Goal: Task Accomplishment & Management: Manage account settings

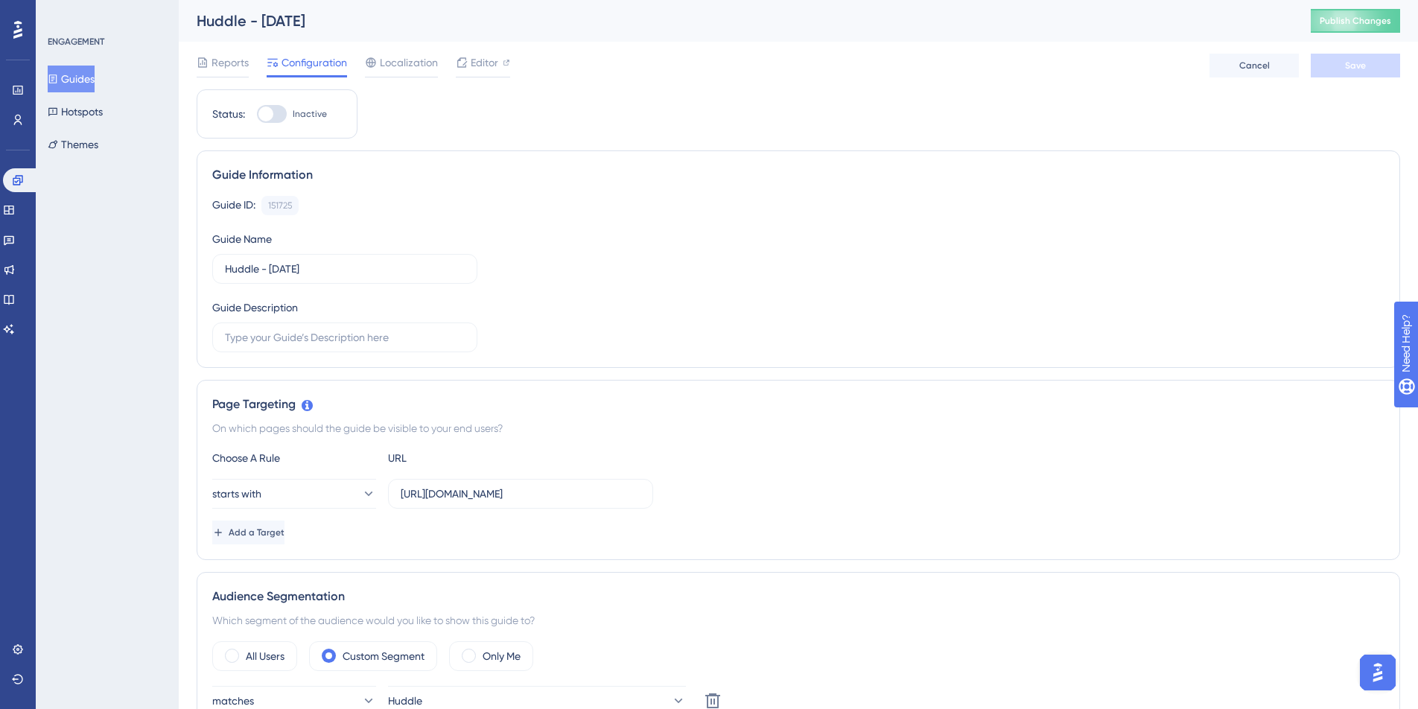
click at [635, 23] on div "Huddle - [DATE]" at bounding box center [735, 20] width 1077 height 21
click at [491, 70] on span "Editor" at bounding box center [485, 63] width 28 height 18
click at [268, 108] on div at bounding box center [265, 113] width 15 height 15
click at [257, 114] on input "Inactive" at bounding box center [256, 114] width 1 height 1
checkbox input "true"
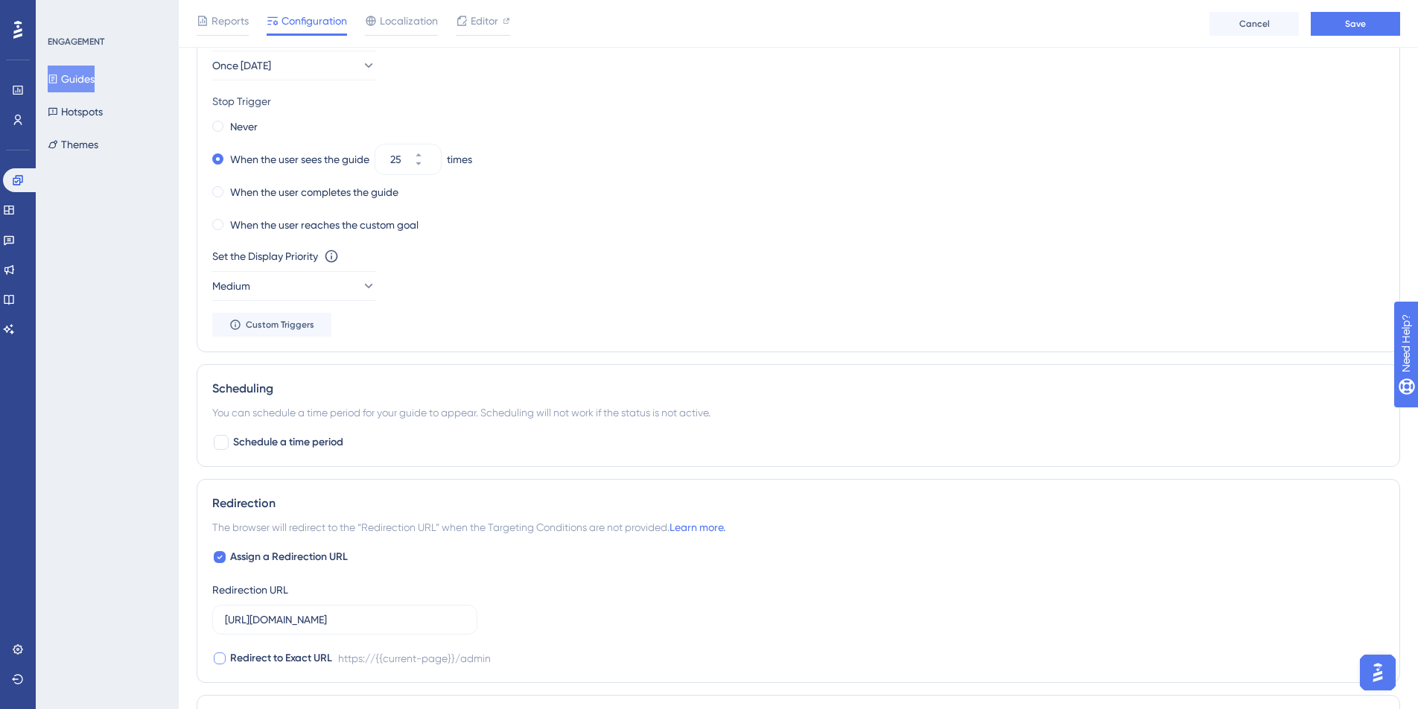
scroll to position [1045, 0]
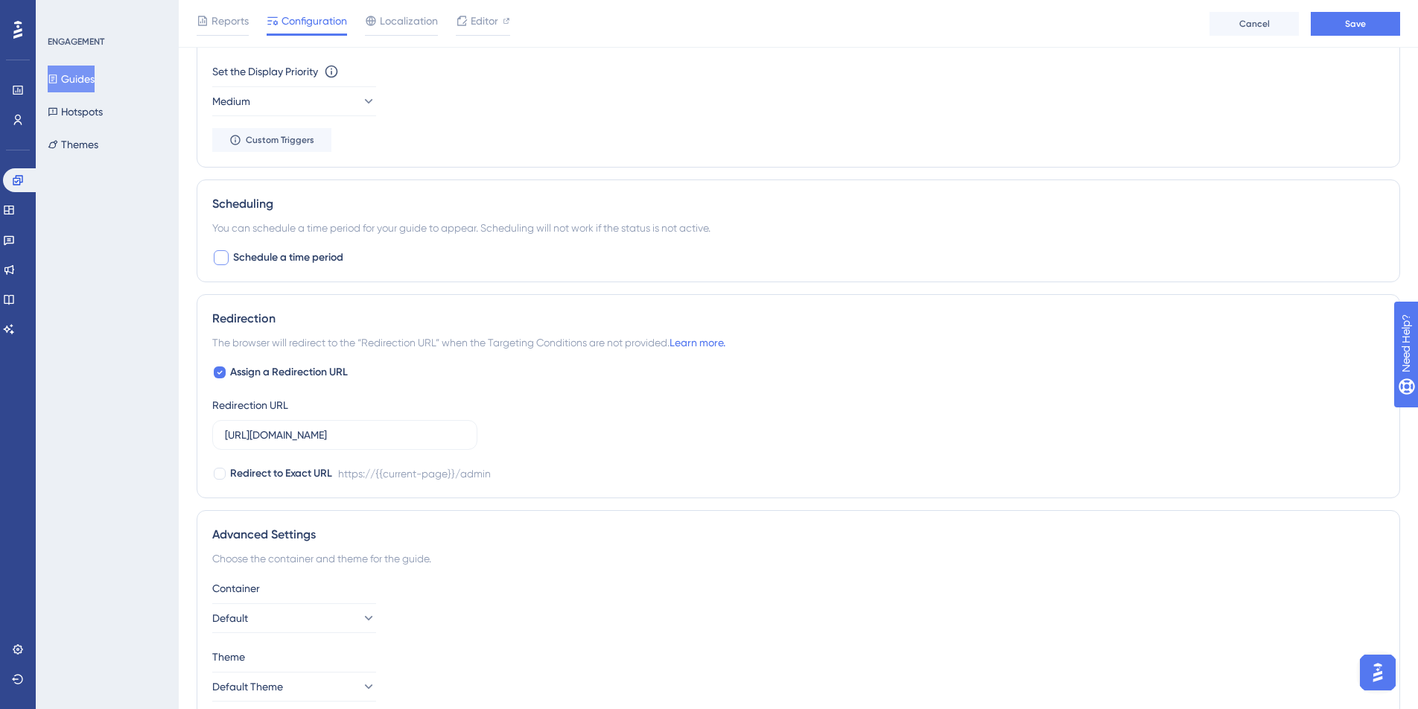
click at [294, 260] on span "Schedule a time period" at bounding box center [288, 258] width 110 height 18
checkbox input "true"
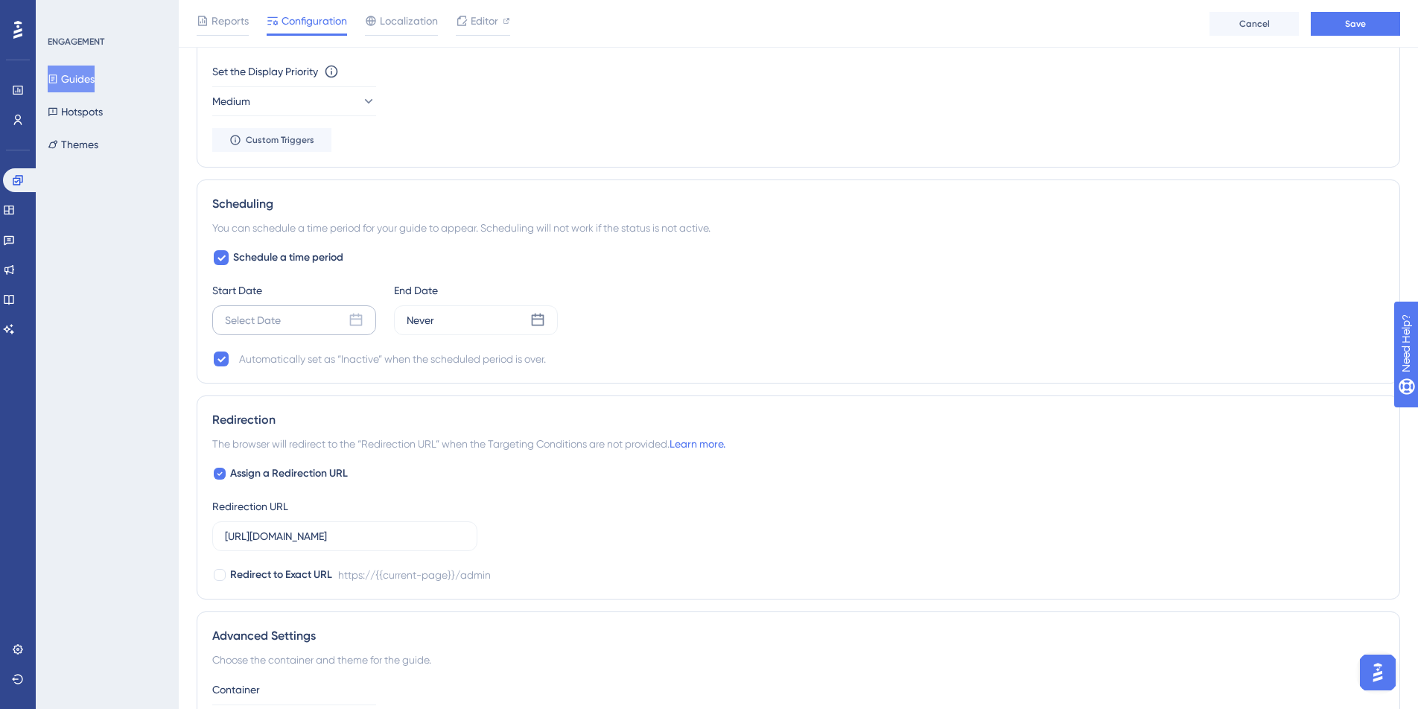
click at [347, 322] on div "Select Date" at bounding box center [294, 320] width 164 height 30
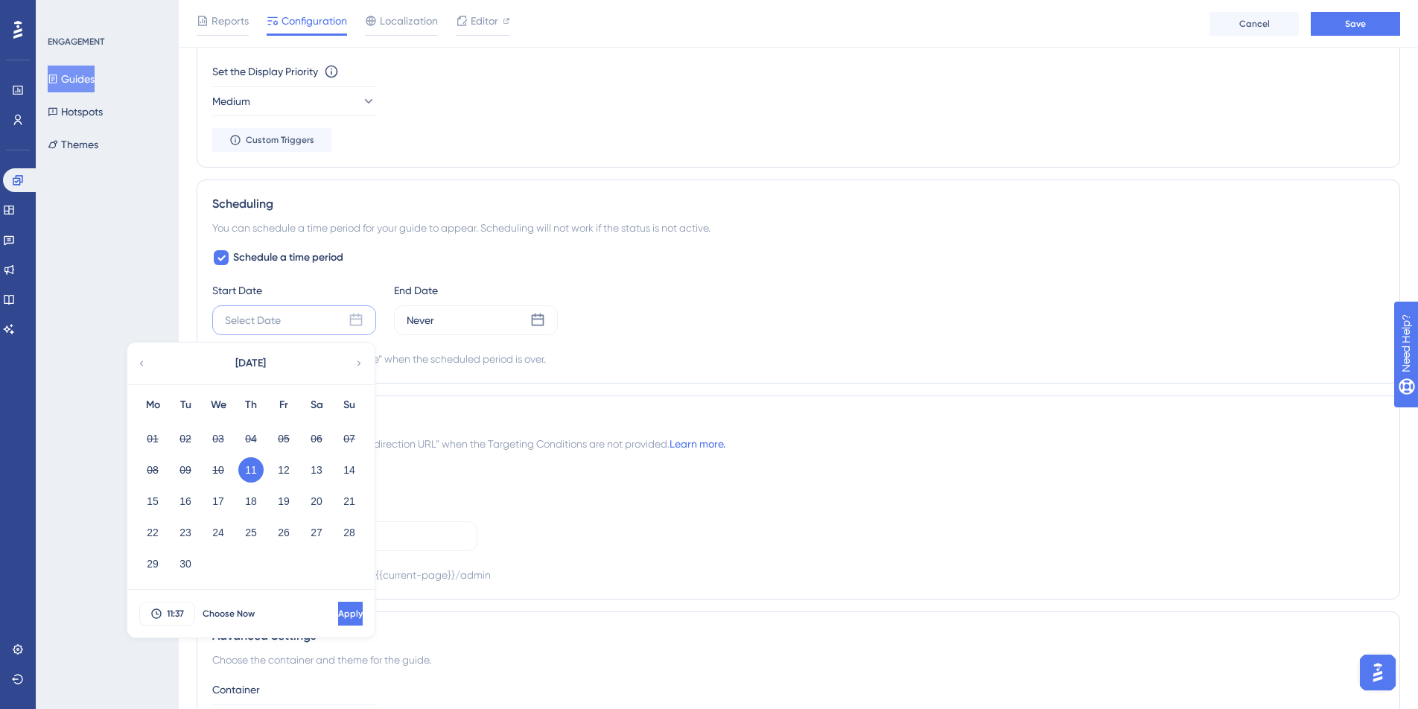
click at [391, 245] on div "Scheduling You can schedule a time period for your guide to appear. Scheduling …" at bounding box center [798, 281] width 1203 height 204
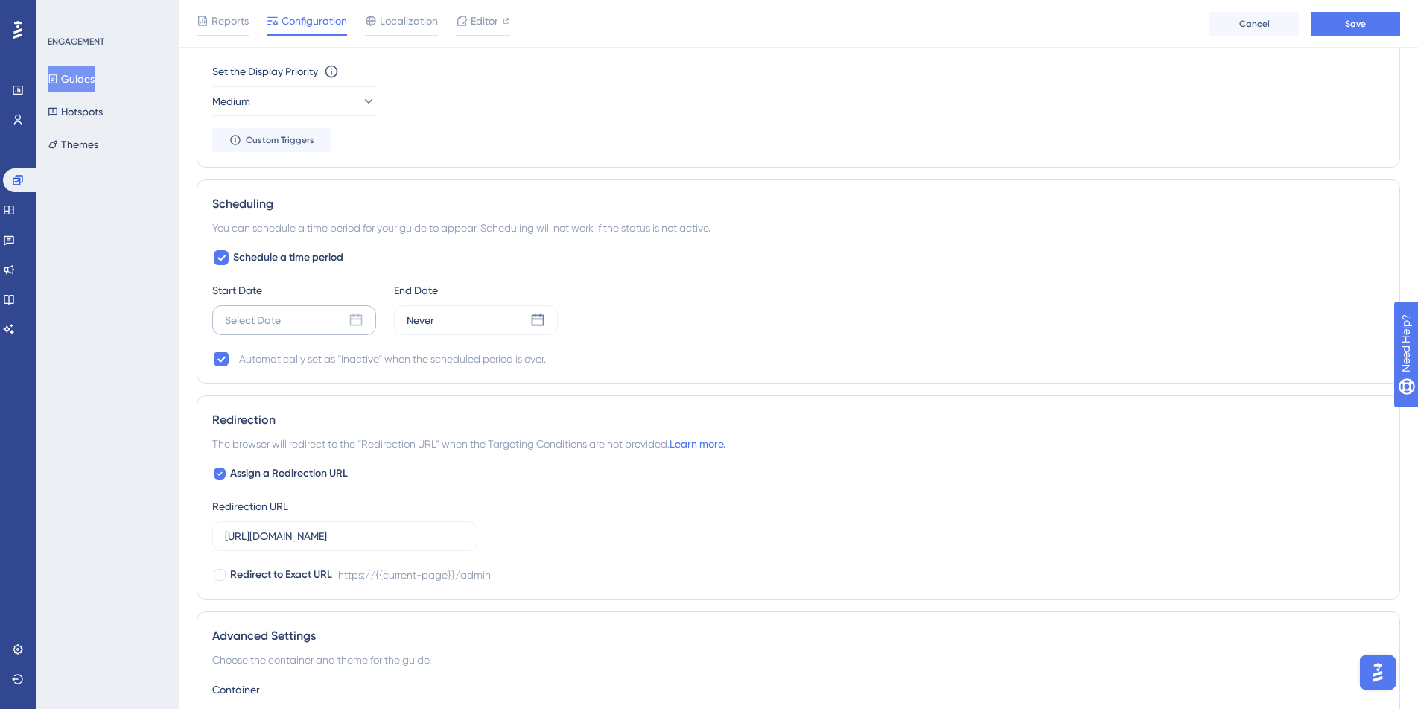
click at [357, 316] on icon at bounding box center [356, 320] width 15 height 15
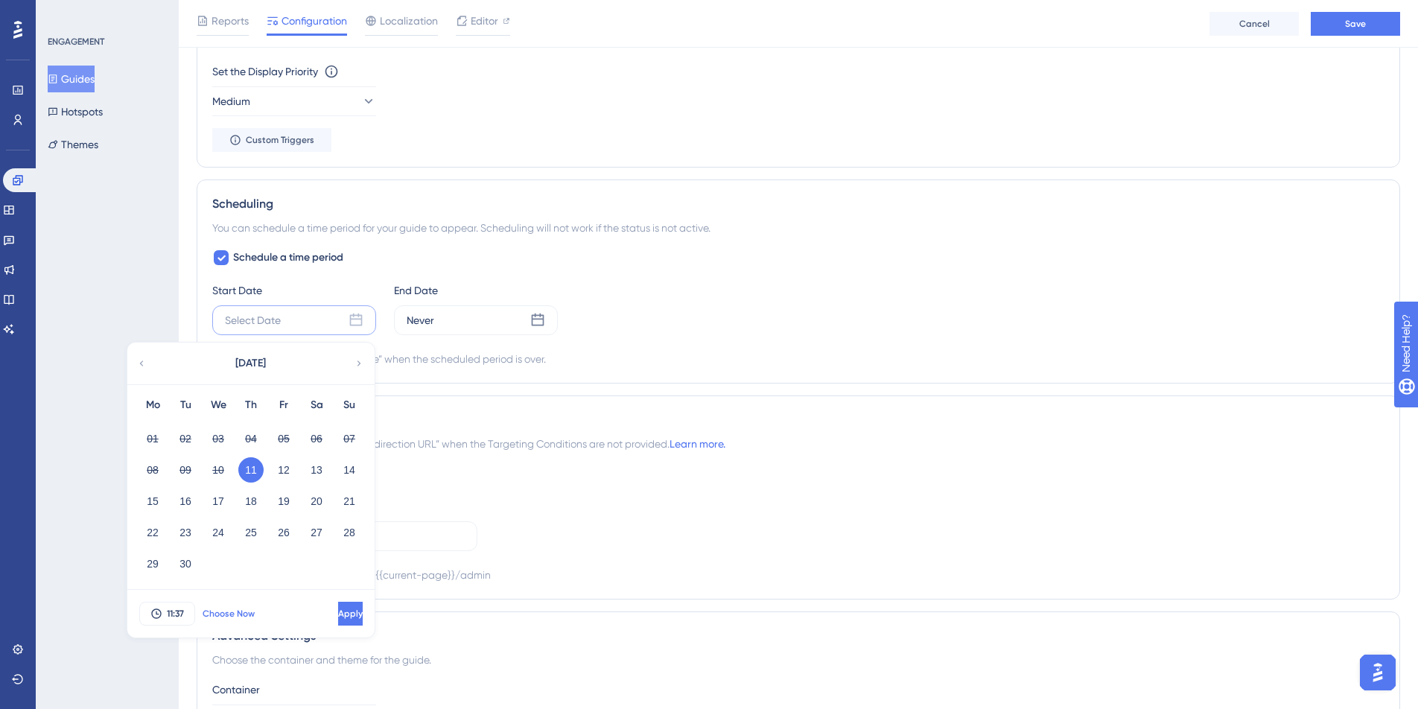
click at [233, 608] on span "Choose Now" at bounding box center [229, 614] width 52 height 12
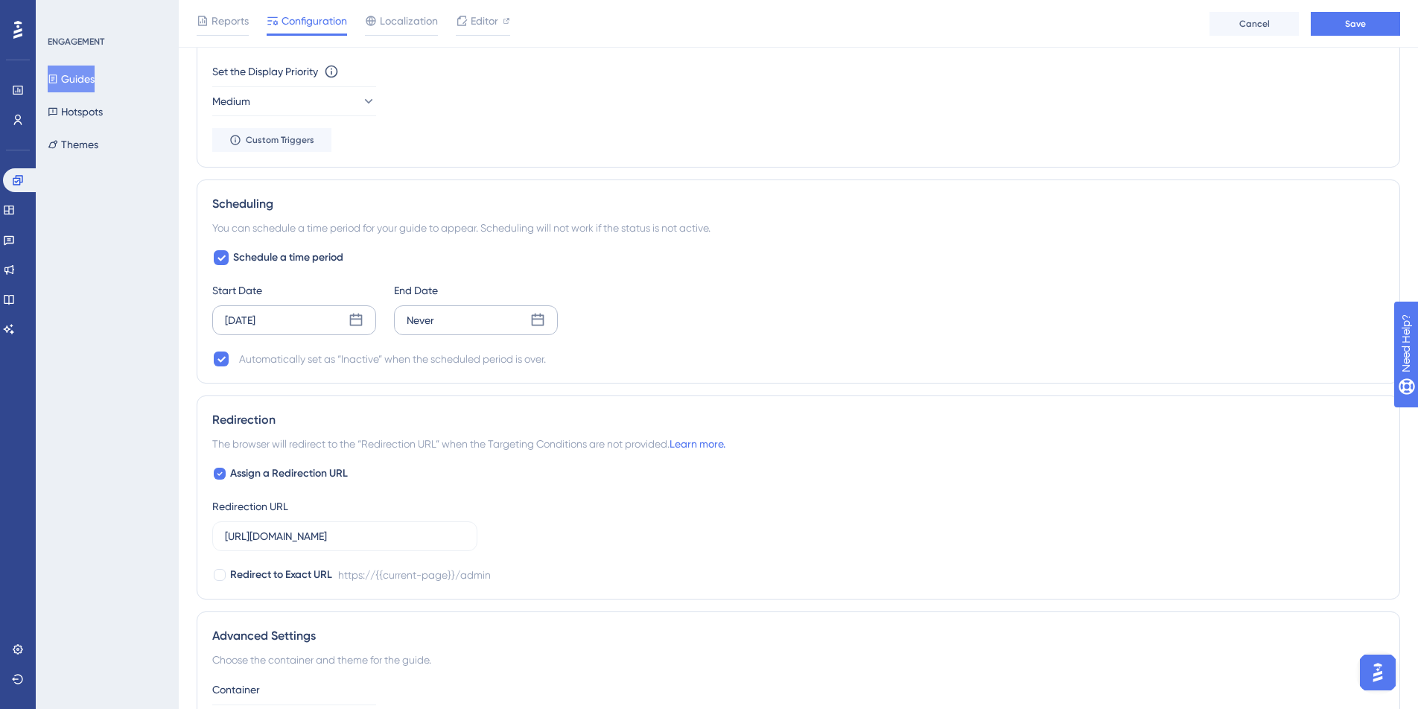
click at [497, 309] on div "Never" at bounding box center [476, 320] width 164 height 30
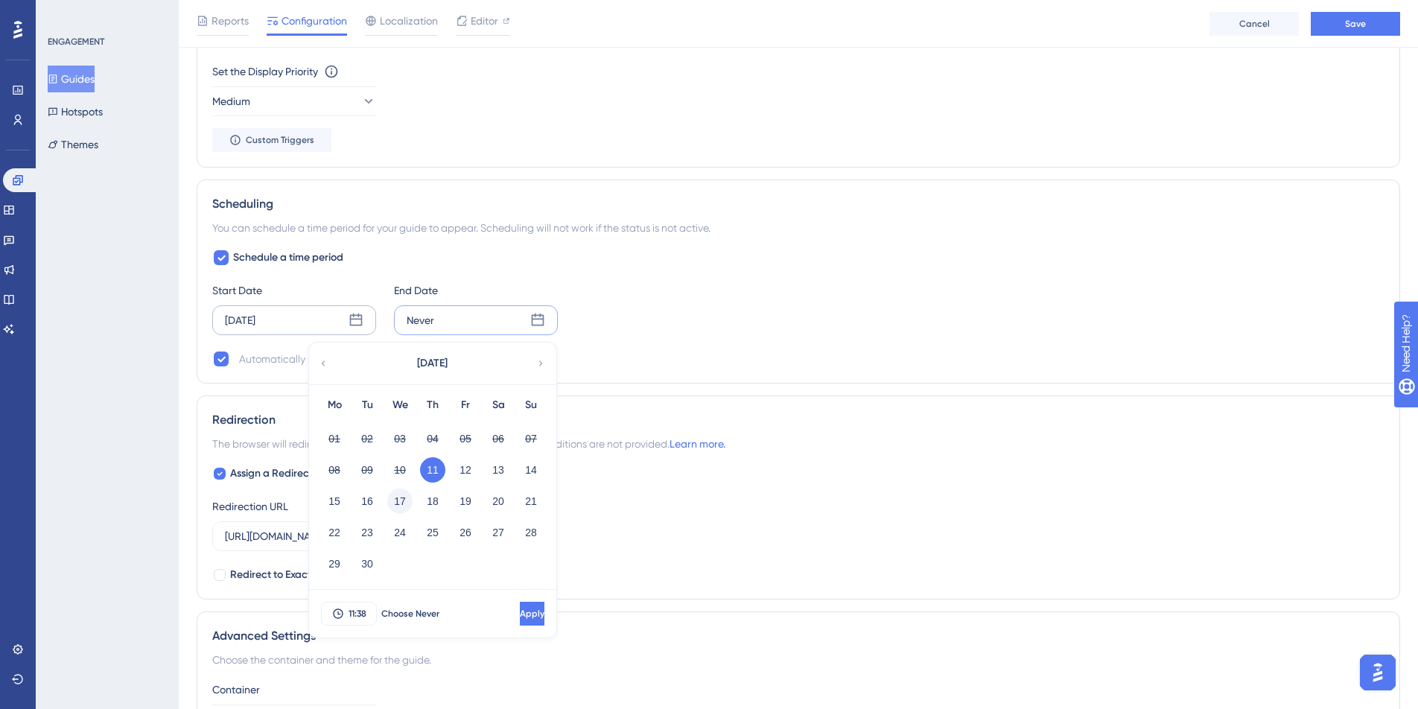
click at [403, 499] on button "17" at bounding box center [399, 501] width 25 height 25
click at [361, 611] on span "11:38" at bounding box center [358, 614] width 18 height 12
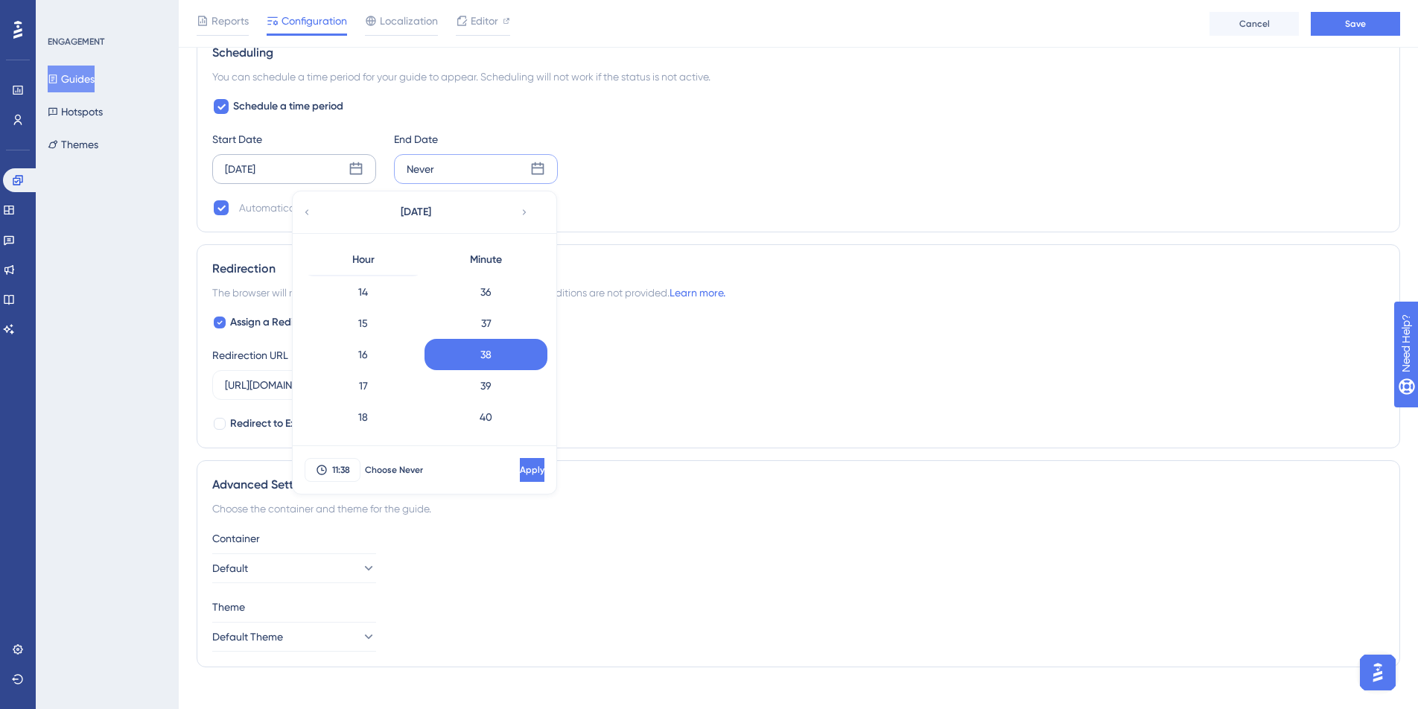
scroll to position [401, 0]
click at [375, 363] on div "15" at bounding box center [363, 358] width 123 height 31
click at [491, 273] on div "Minute" at bounding box center [485, 260] width 123 height 30
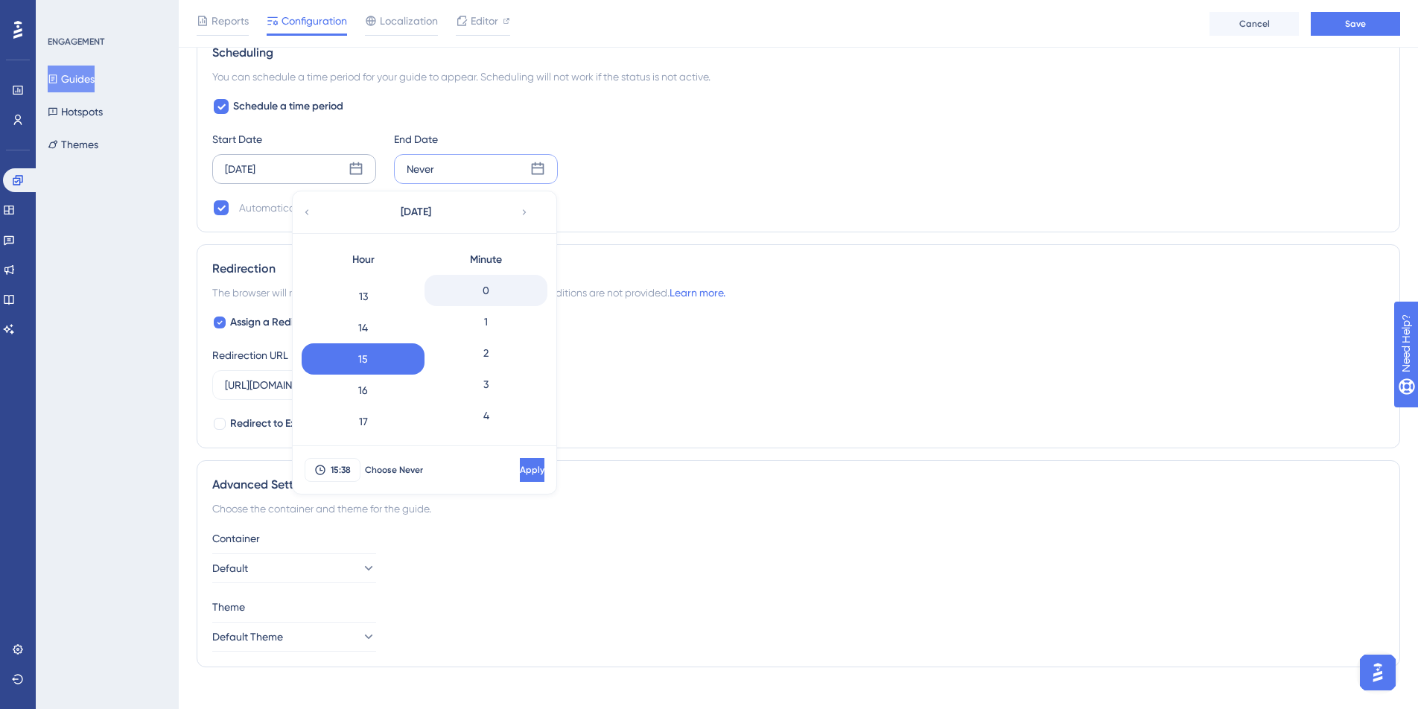
click at [490, 289] on div "0" at bounding box center [485, 290] width 123 height 31
click at [518, 469] on span "Apply" at bounding box center [530, 470] width 25 height 12
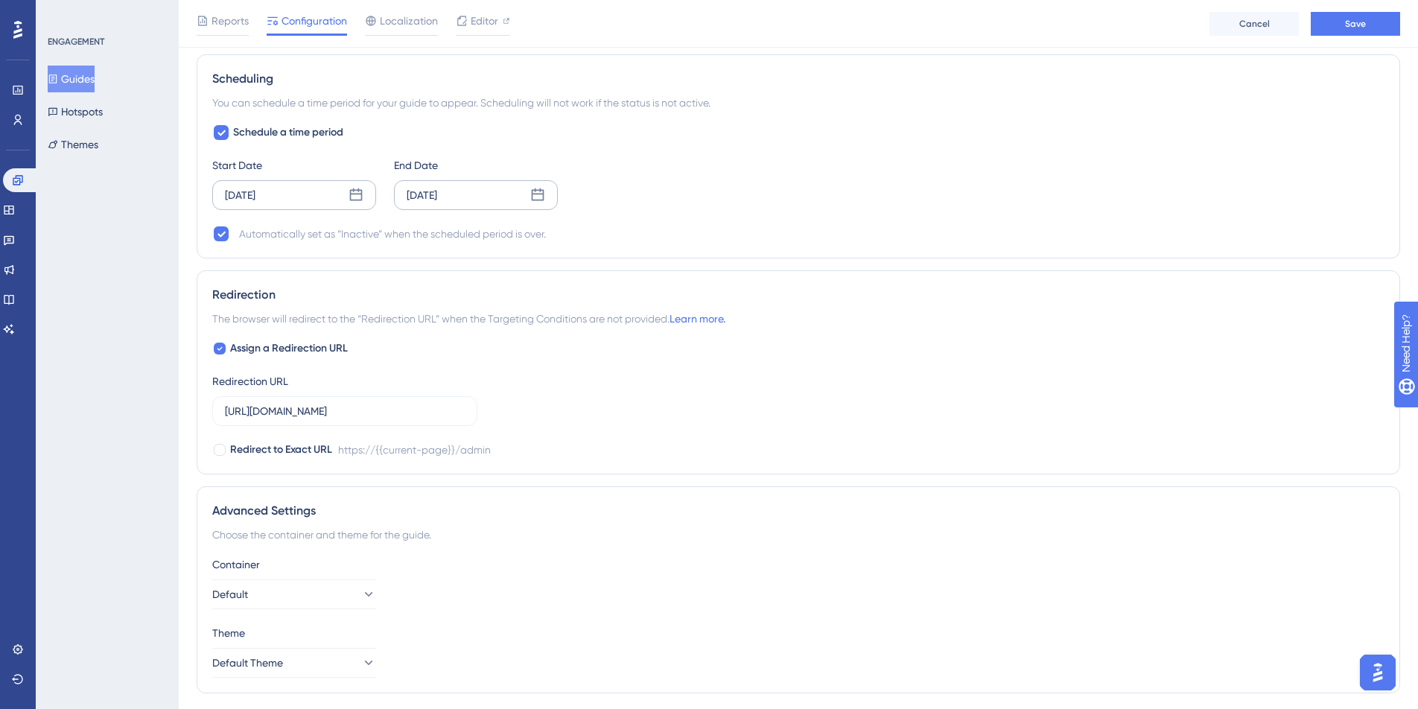
scroll to position [1148, 0]
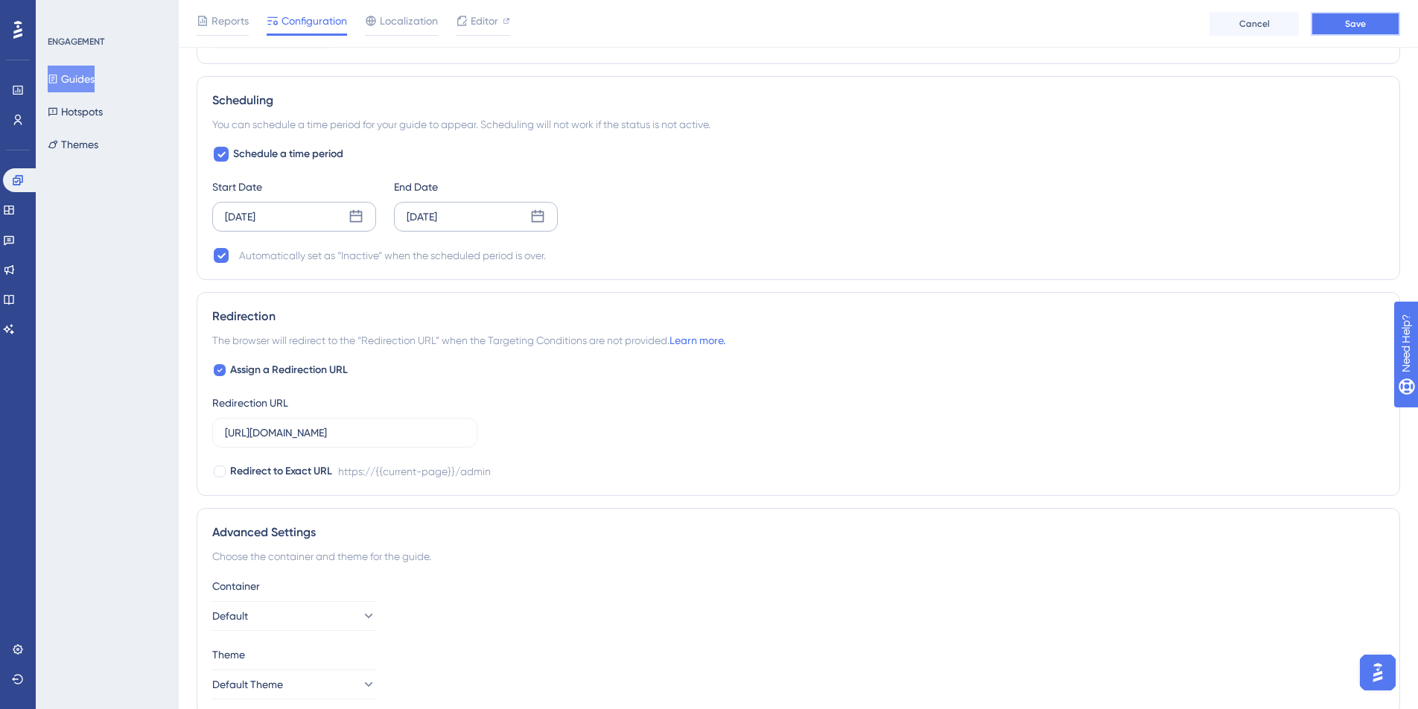
click at [1335, 25] on button "Save" at bounding box center [1355, 24] width 89 height 24
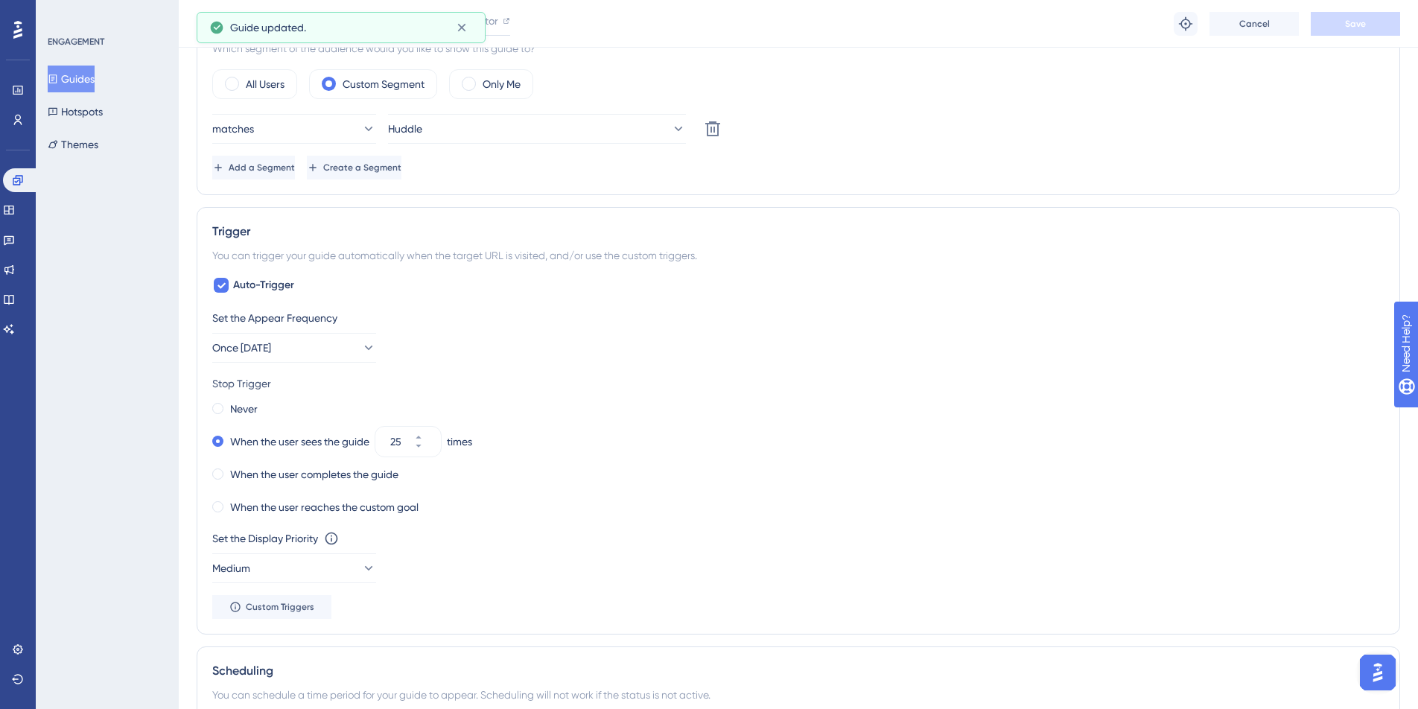
scroll to position [578, 0]
click at [487, 136] on button "Huddle" at bounding box center [537, 129] width 298 height 30
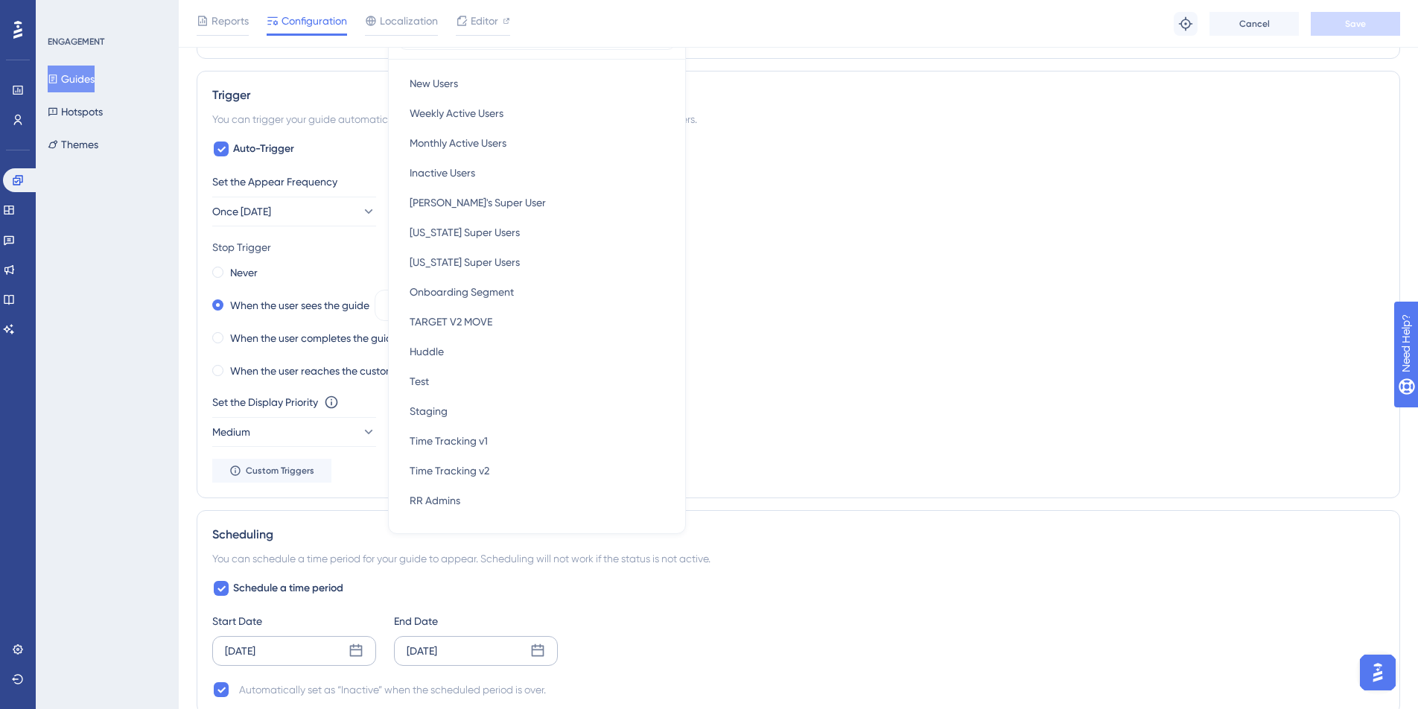
scroll to position [695, 0]
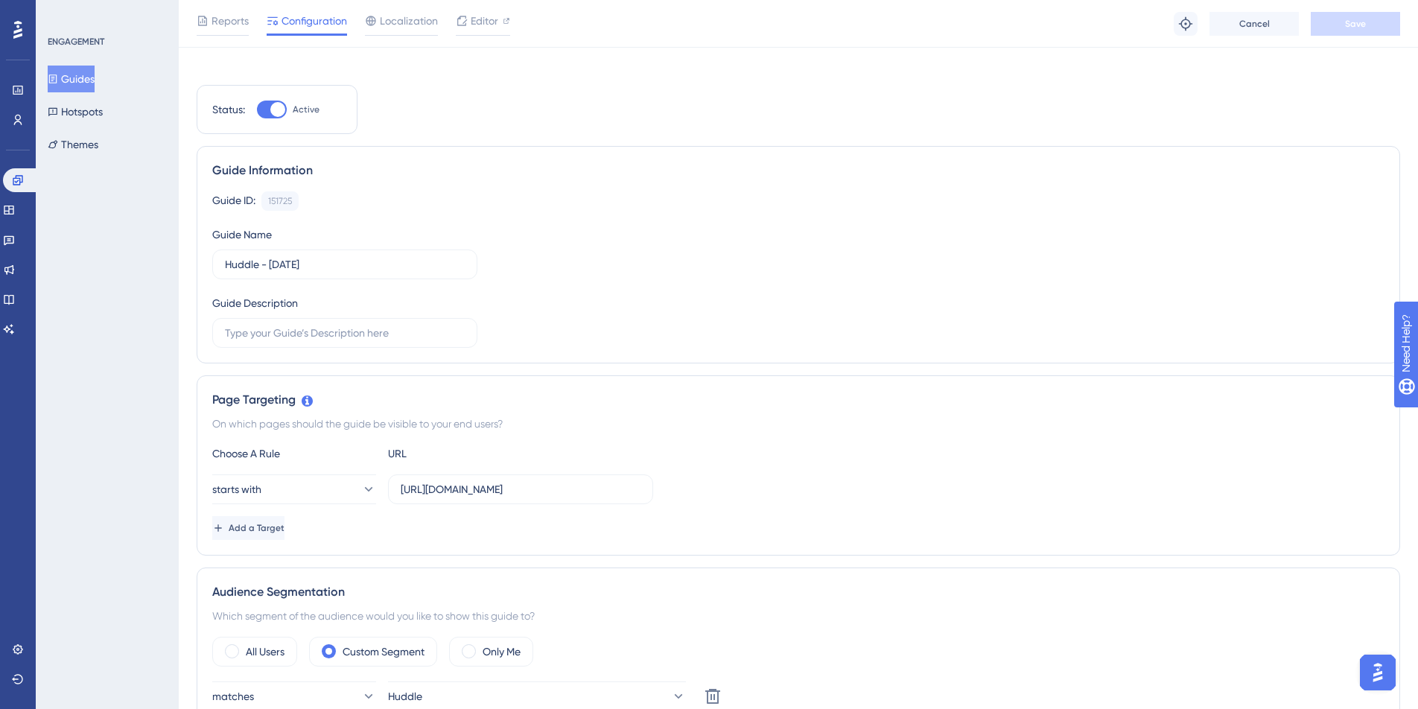
scroll to position [0, 0]
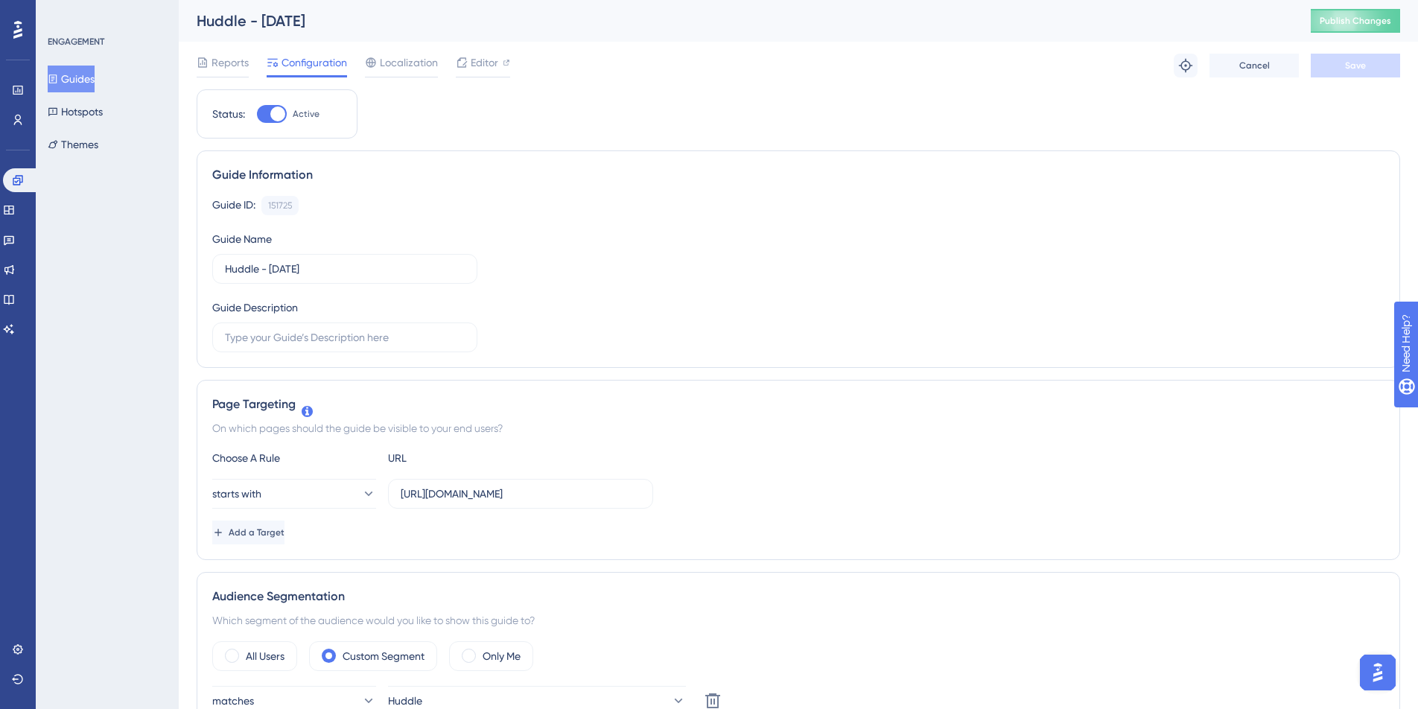
drag, startPoint x: 1361, startPoint y: 19, endPoint x: 1148, endPoint y: 143, distance: 245.6
click at [1361, 19] on span "Publish Changes" at bounding box center [1355, 21] width 71 height 12
